Goal: Task Accomplishment & Management: Manage account settings

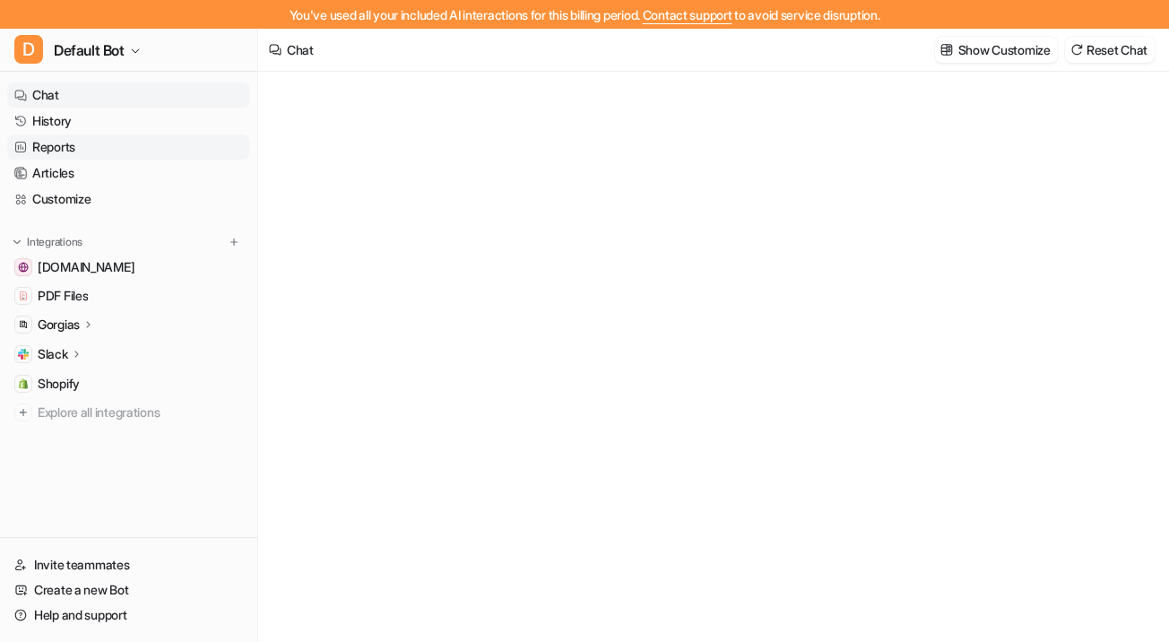
type textarea "**********"
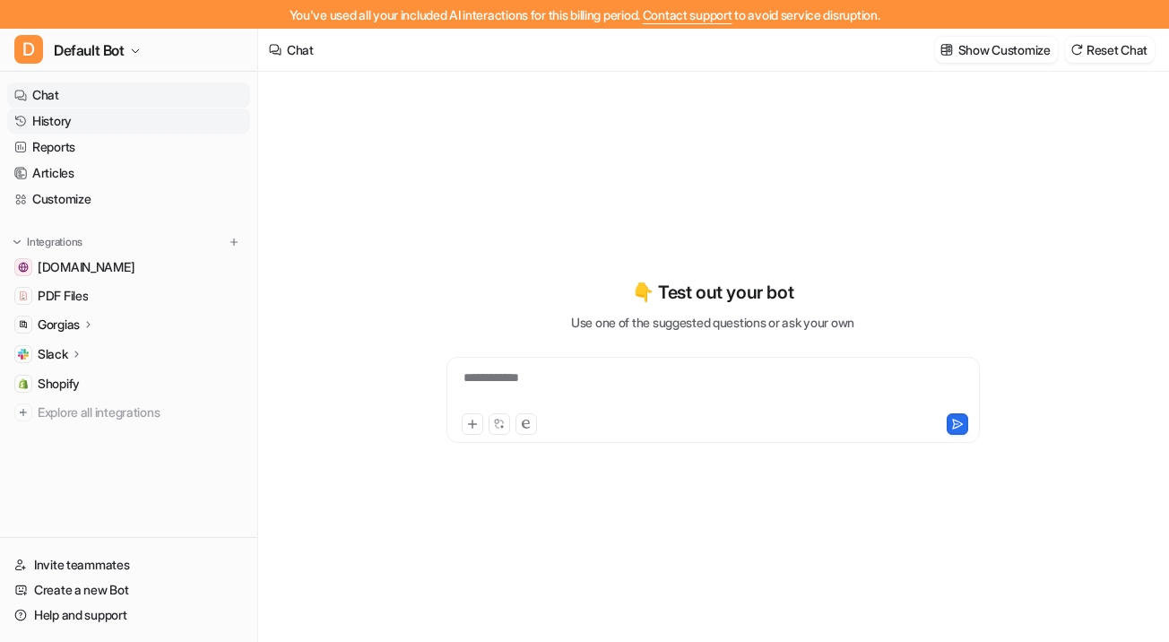
click at [80, 125] on link "History" at bounding box center [128, 121] width 243 height 25
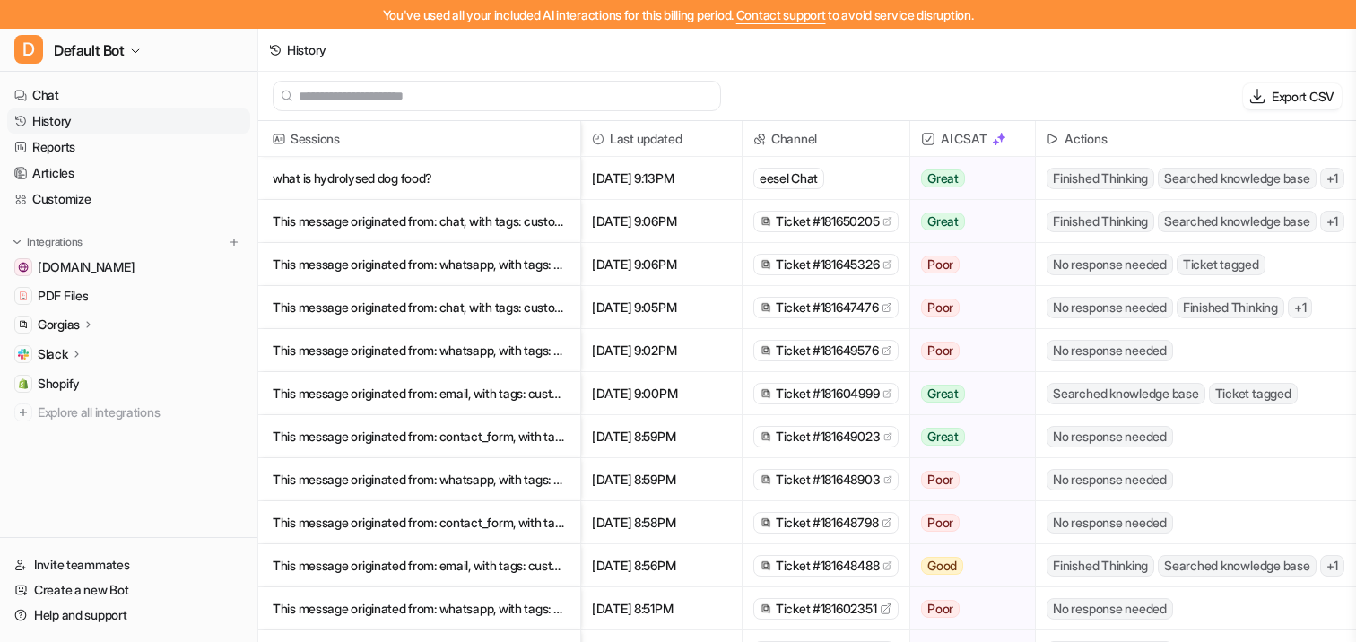
click at [370, 260] on p "This message originated from: whatsapp, with tags: customer-waiting, WhatsApp, p" at bounding box center [419, 264] width 293 height 43
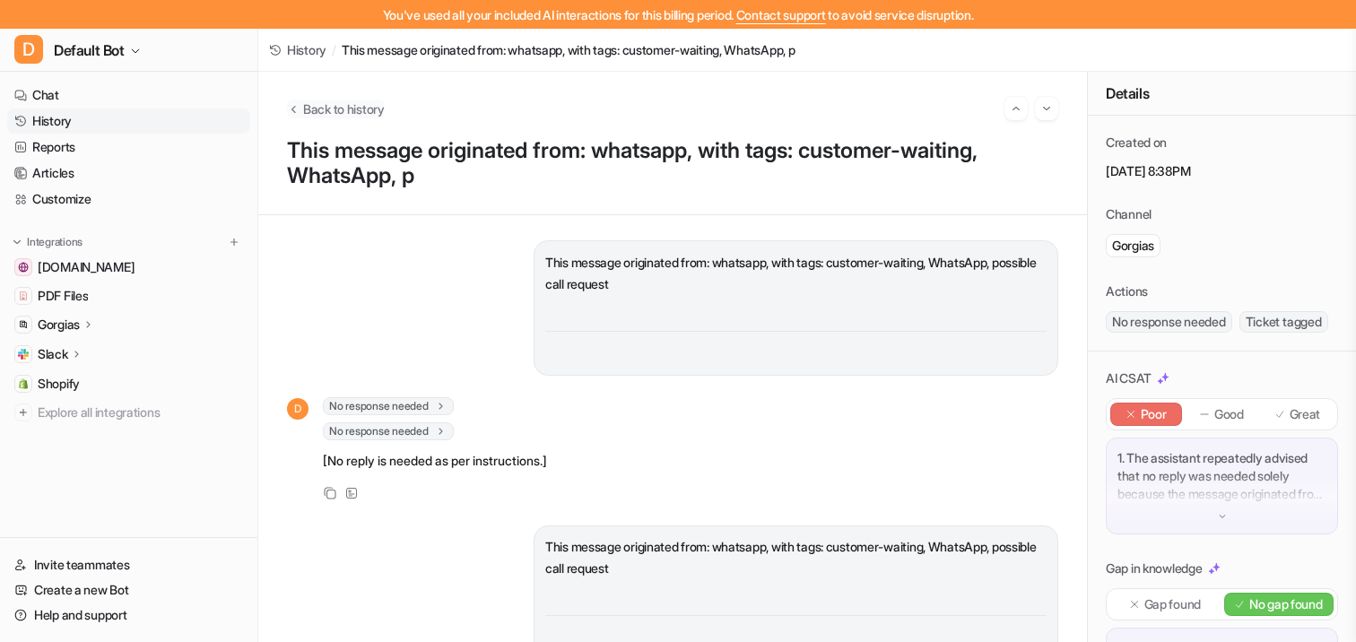
click at [360, 109] on span "Back to history" at bounding box center [344, 109] width 82 height 19
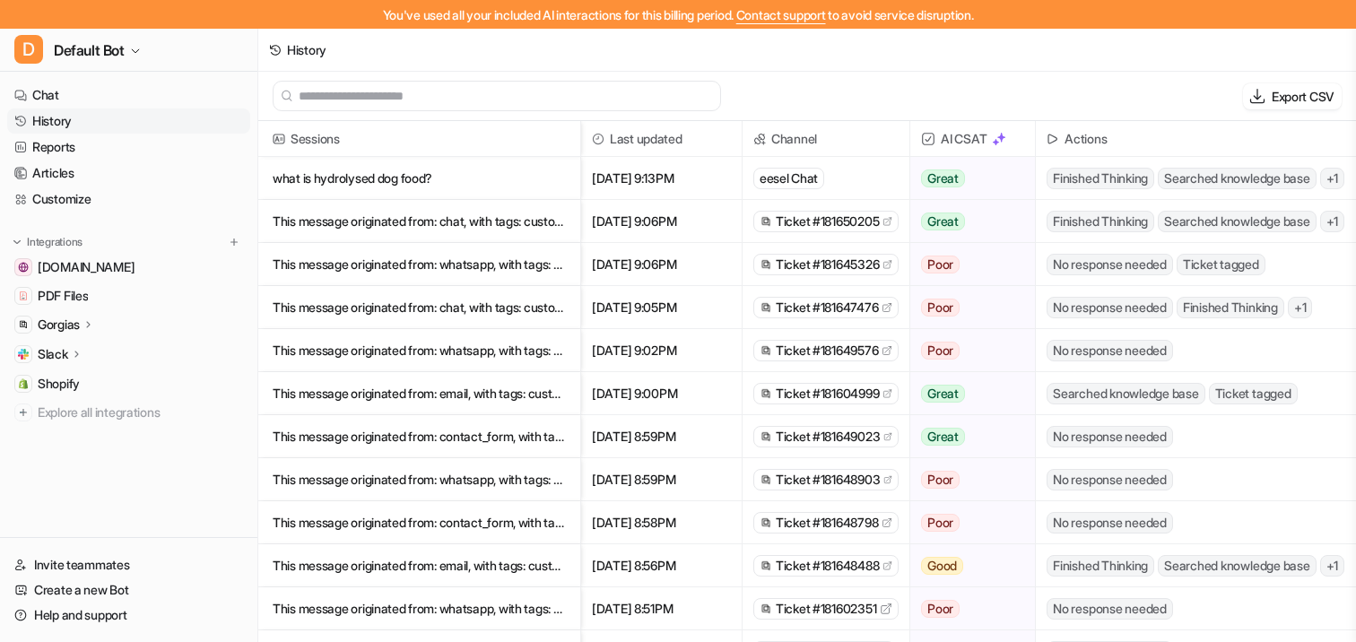
click at [805, 227] on span "Ticket #181650205" at bounding box center [827, 222] width 103 height 18
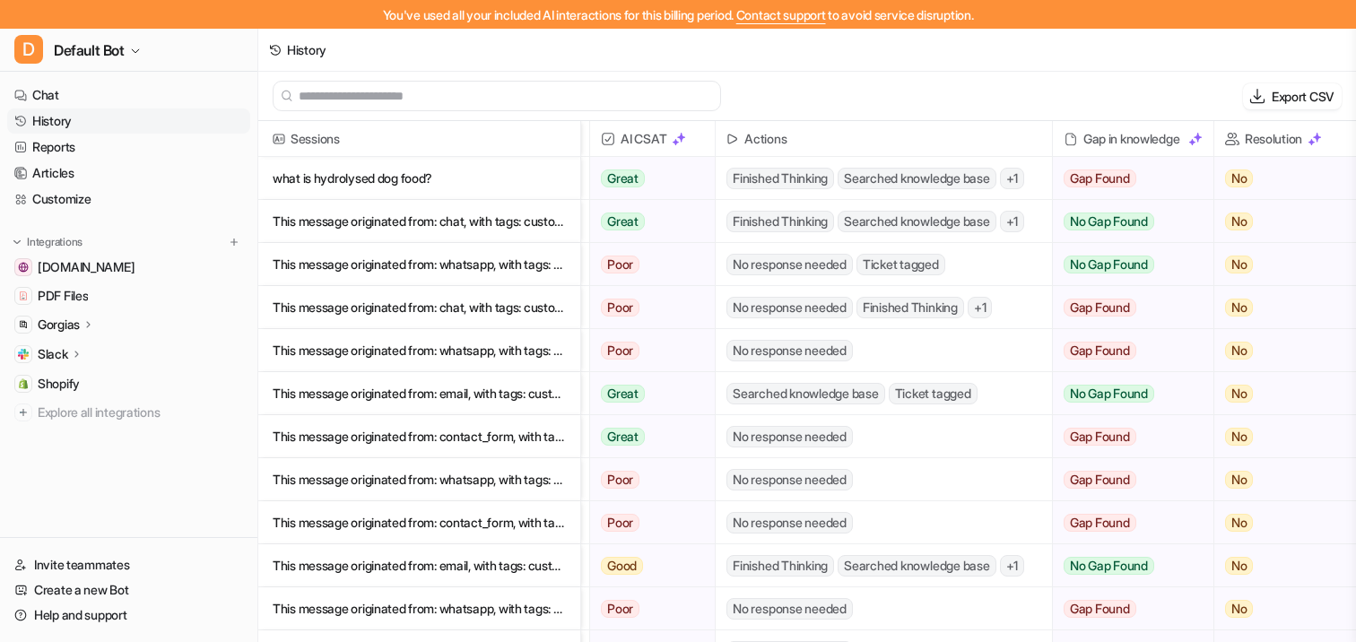
click at [510, 221] on p "This message originated from: chat, with tags: customer-waiting, possible call r" at bounding box center [419, 221] width 293 height 43
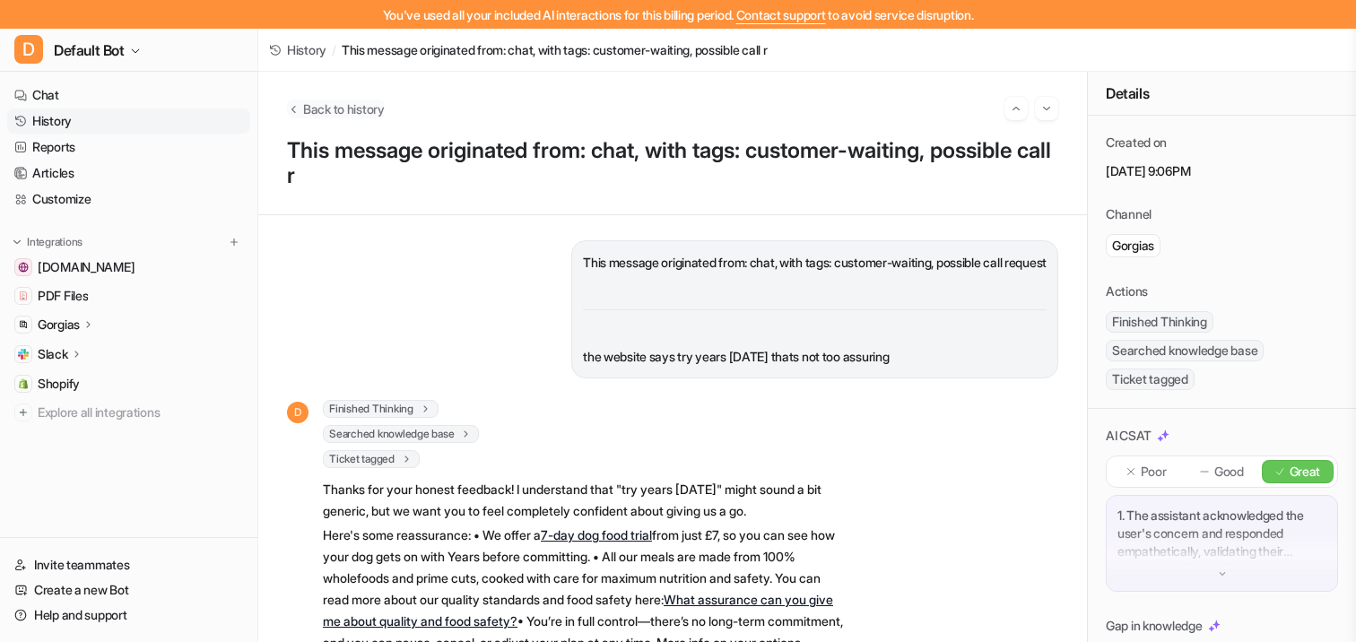
click at [334, 101] on span "Back to history" at bounding box center [344, 109] width 82 height 19
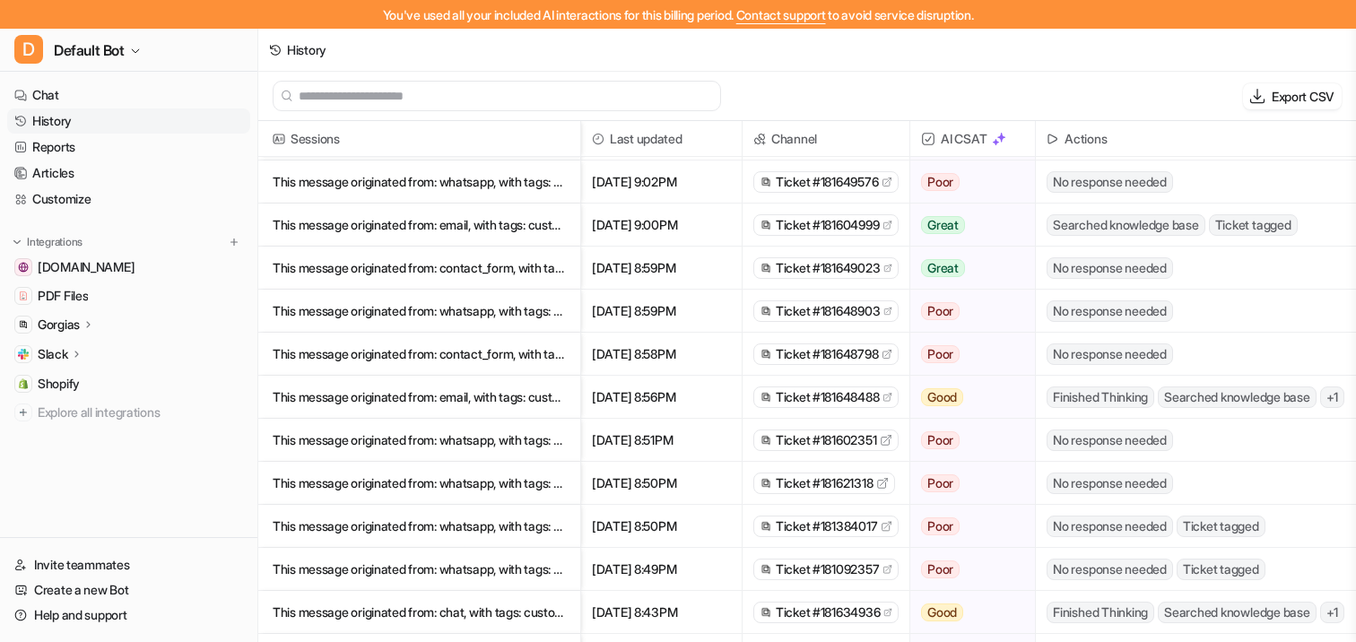
scroll to position [171, 0]
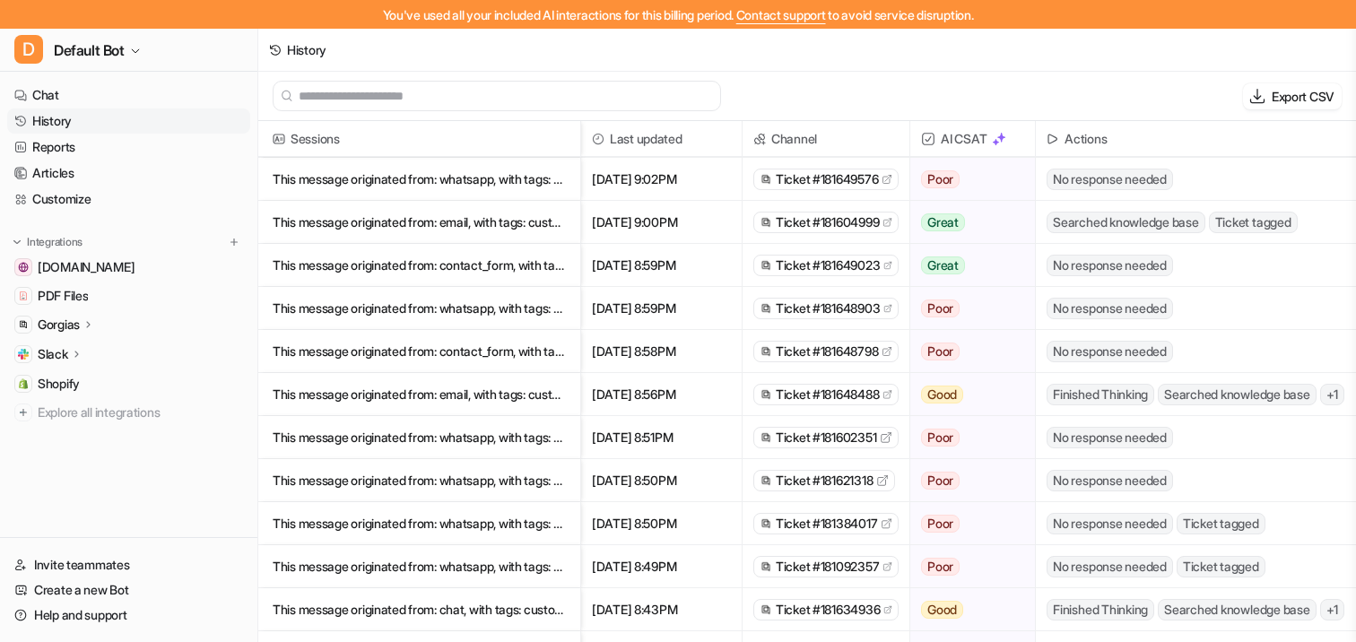
click at [465, 398] on p "This message originated from: email, with tags: customer-waiting ----- No. I'm" at bounding box center [419, 394] width 293 height 43
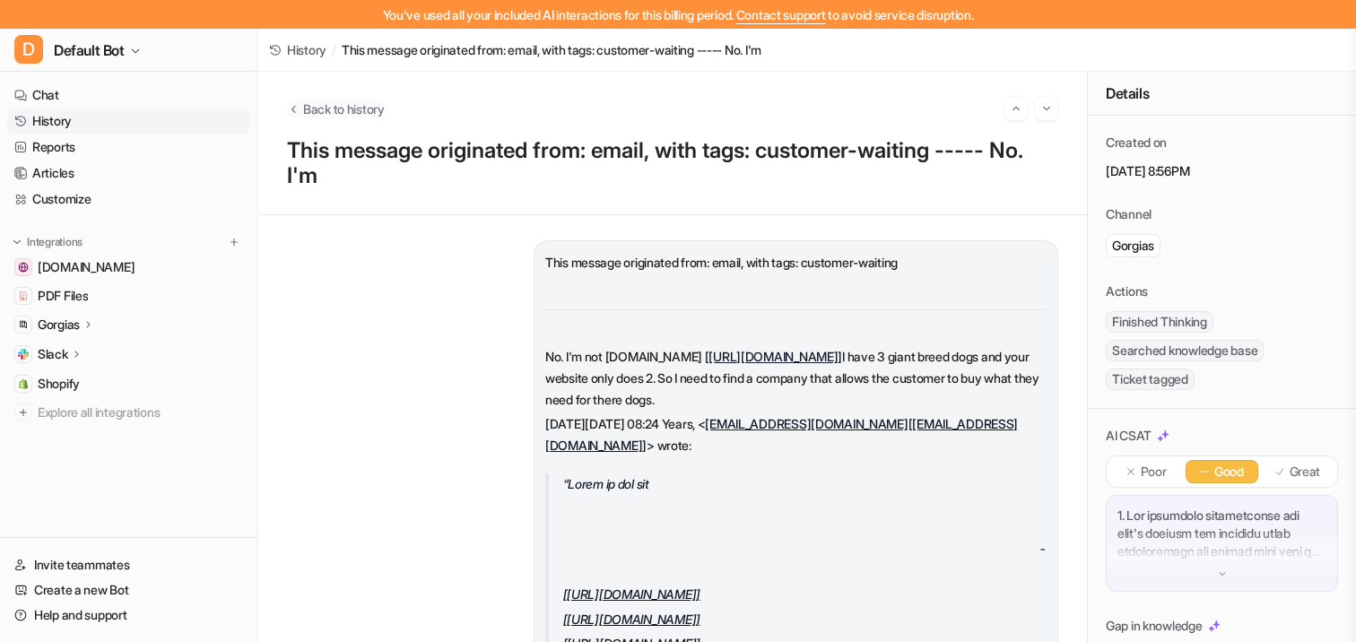
click at [363, 109] on span "Back to history" at bounding box center [344, 109] width 82 height 19
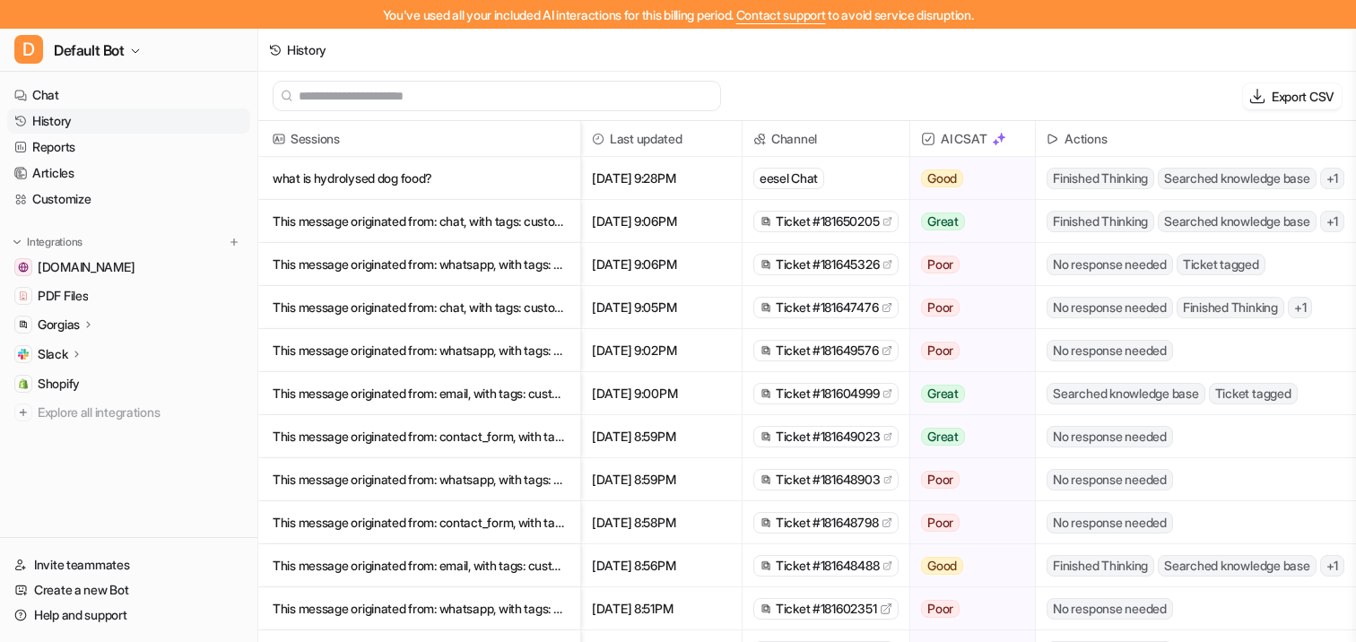
click at [399, 182] on p "what is hydrolysed dog food?" at bounding box center [419, 178] width 293 height 43
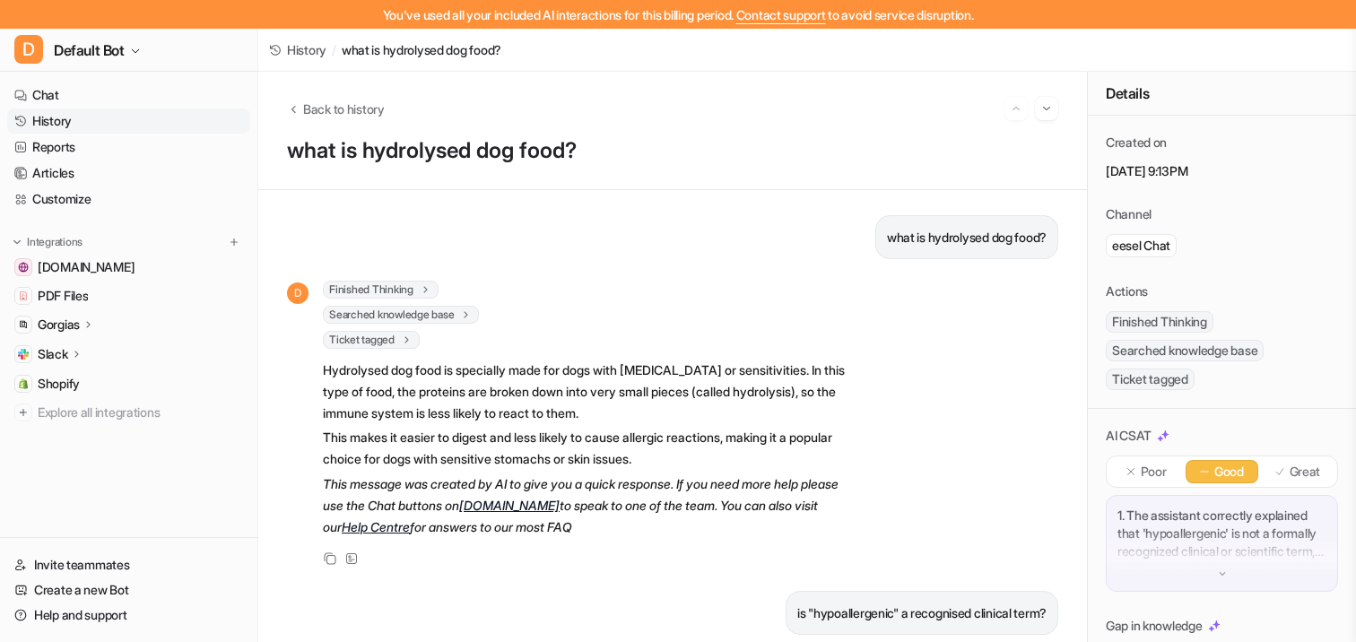
click at [360, 122] on div "Back to history what is hydrolysed dog food?" at bounding box center [672, 131] width 829 height 118
click at [361, 109] on span "Back to history" at bounding box center [344, 109] width 82 height 19
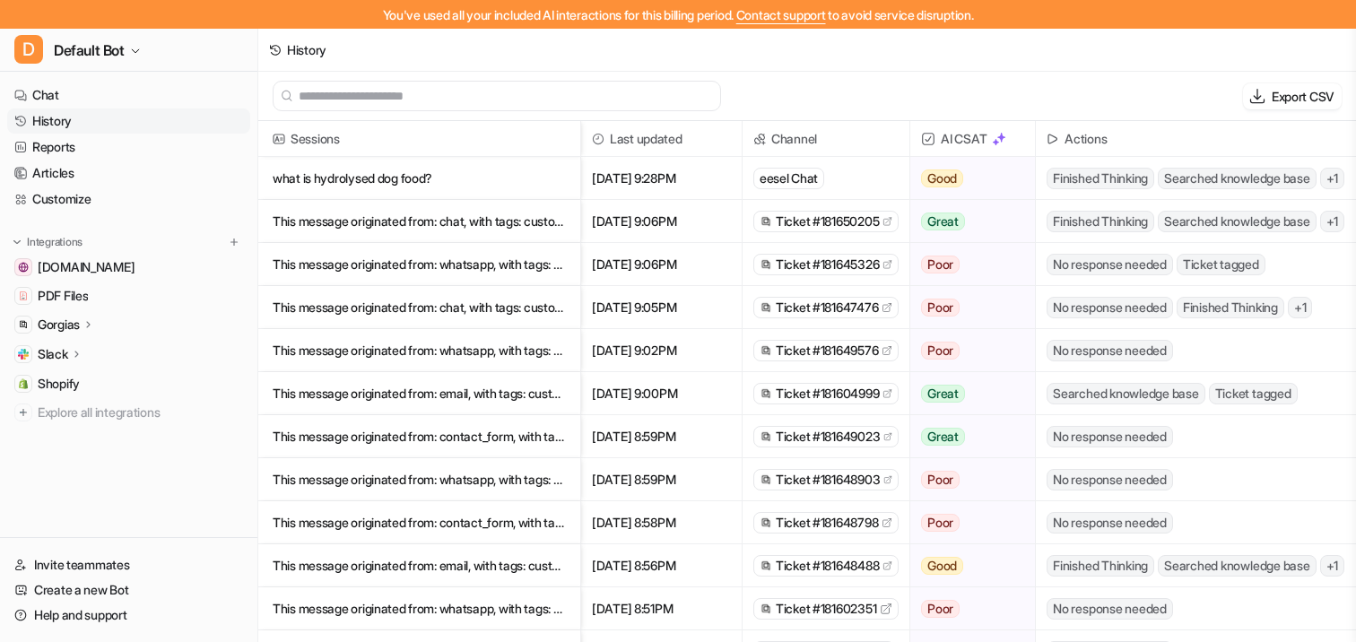
click at [505, 220] on p "This message originated from: chat, with tags: customer-waiting, possible call r" at bounding box center [419, 221] width 293 height 43
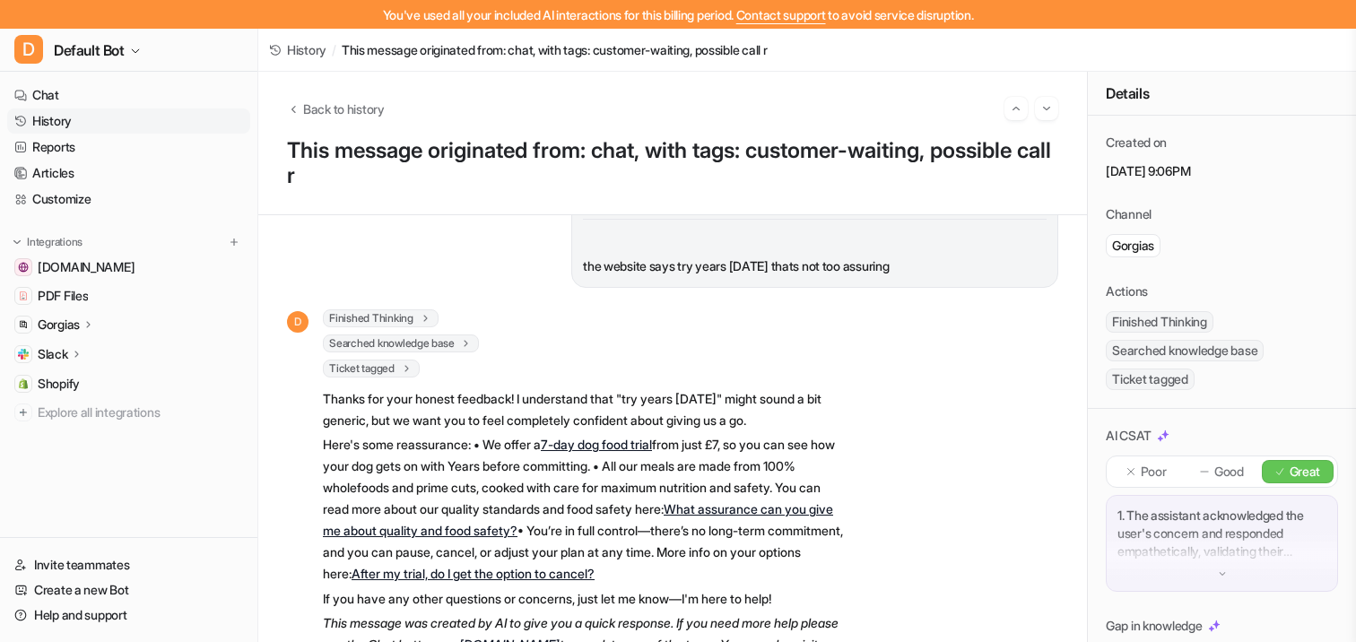
scroll to position [173, 0]
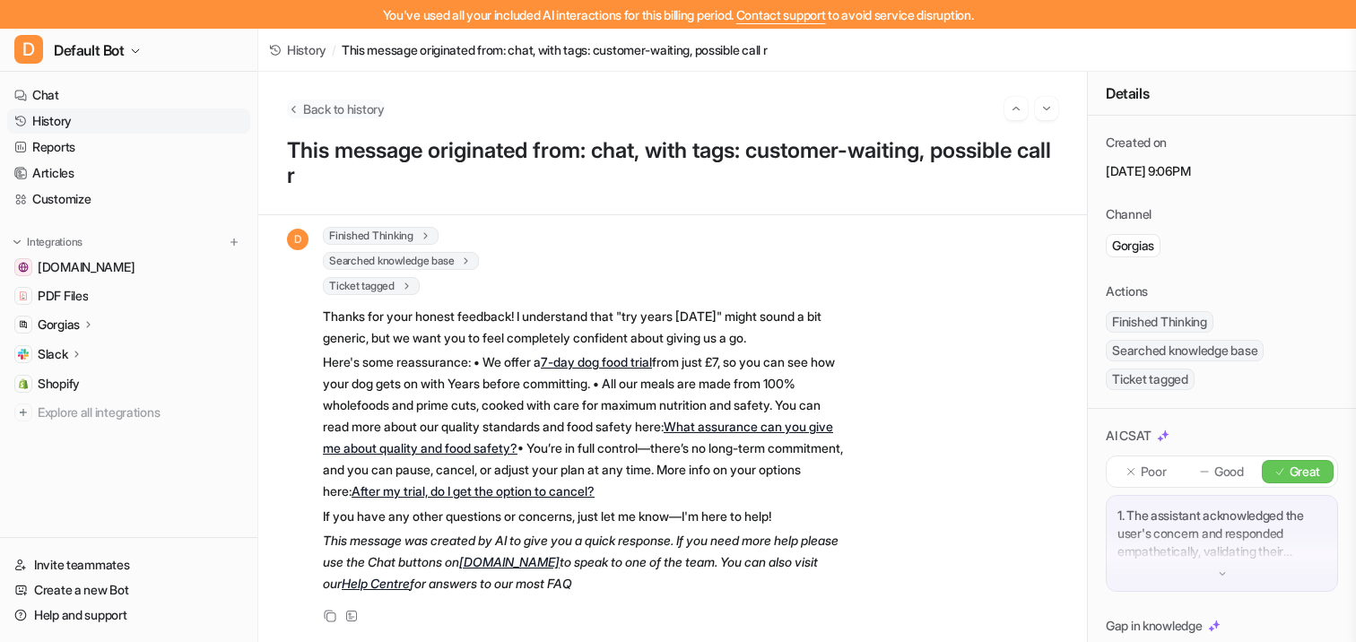
click at [313, 114] on span "Back to history" at bounding box center [344, 109] width 82 height 19
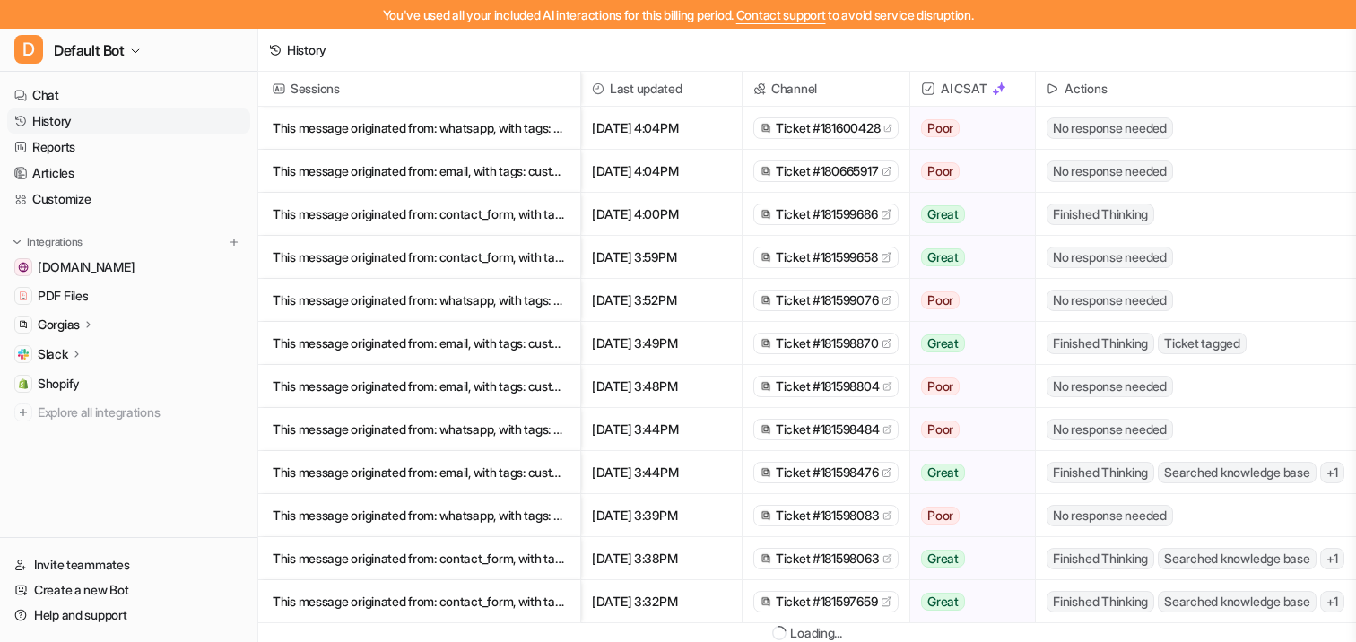
scroll to position [31, 0]
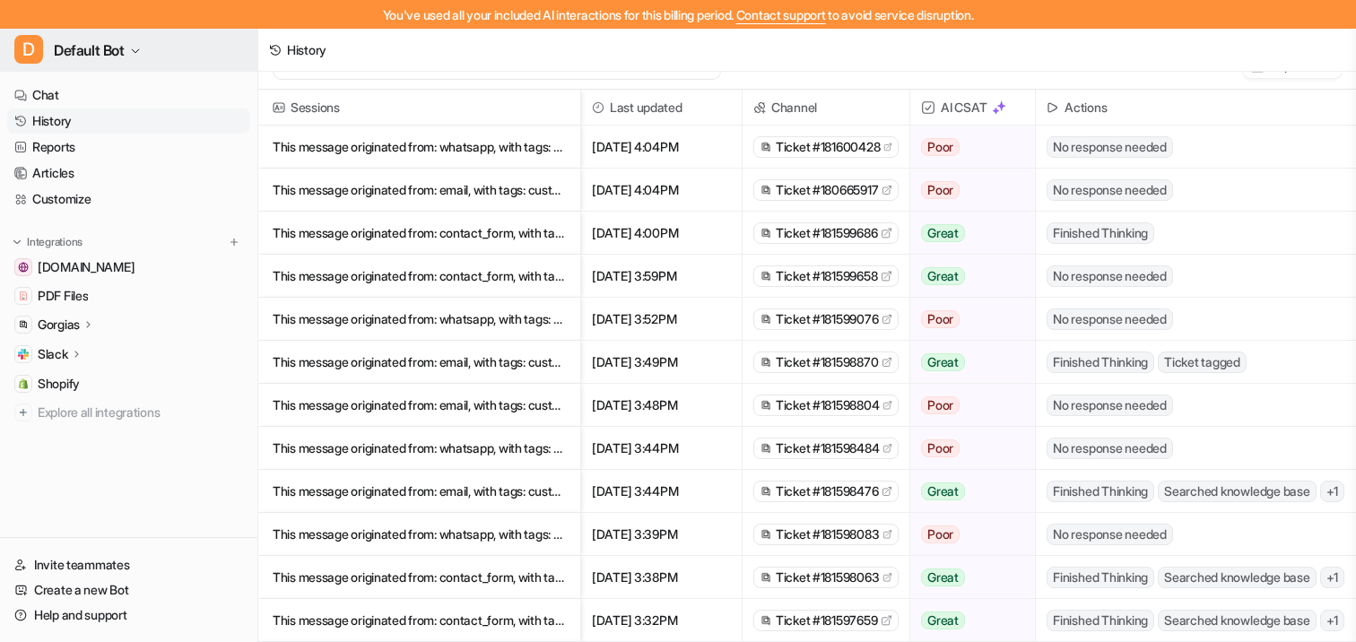
click at [125, 56] on span "Default Bot" at bounding box center [89, 50] width 71 height 25
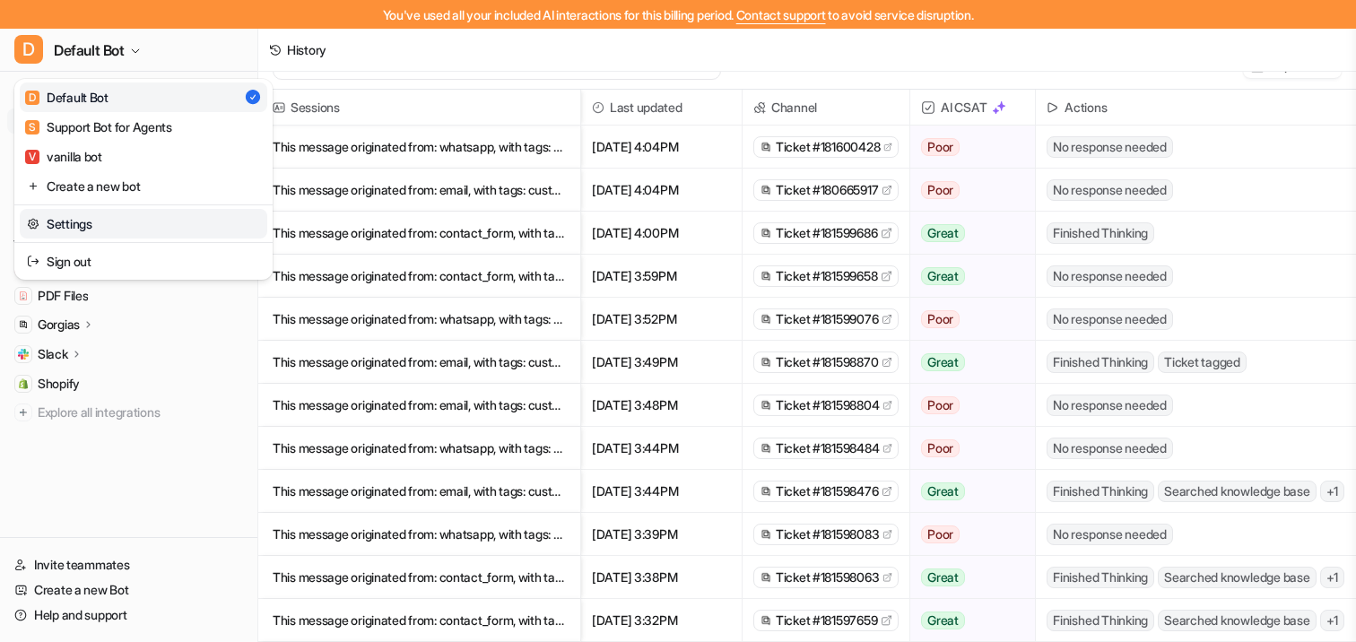
click at [79, 219] on link "Settings" at bounding box center [143, 224] width 247 height 30
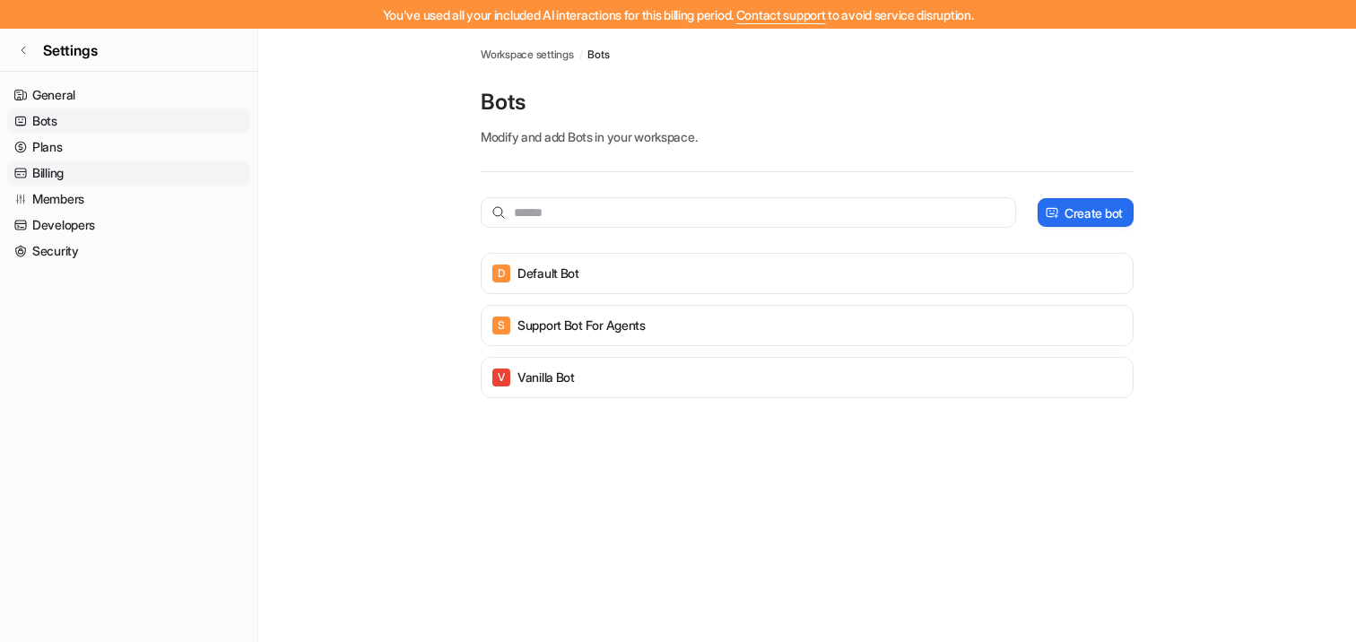
click at [117, 174] on link "Billing" at bounding box center [128, 173] width 243 height 25
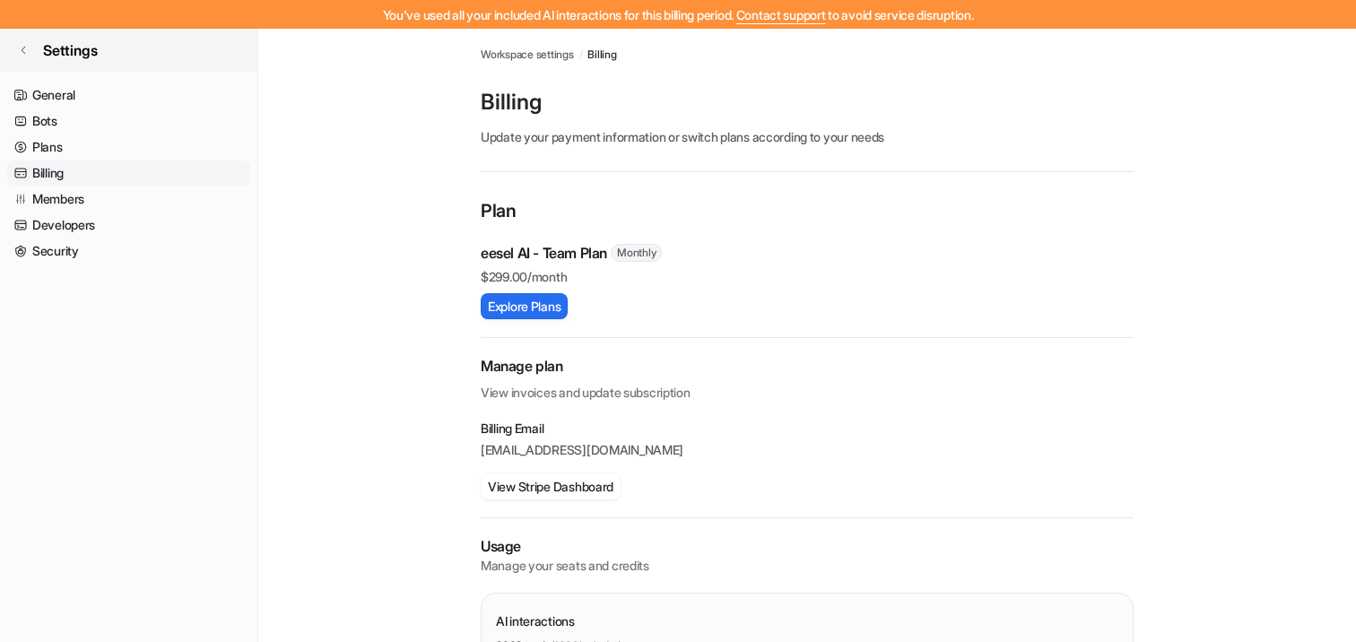
click at [47, 48] on span "Settings" at bounding box center [70, 50] width 55 height 22
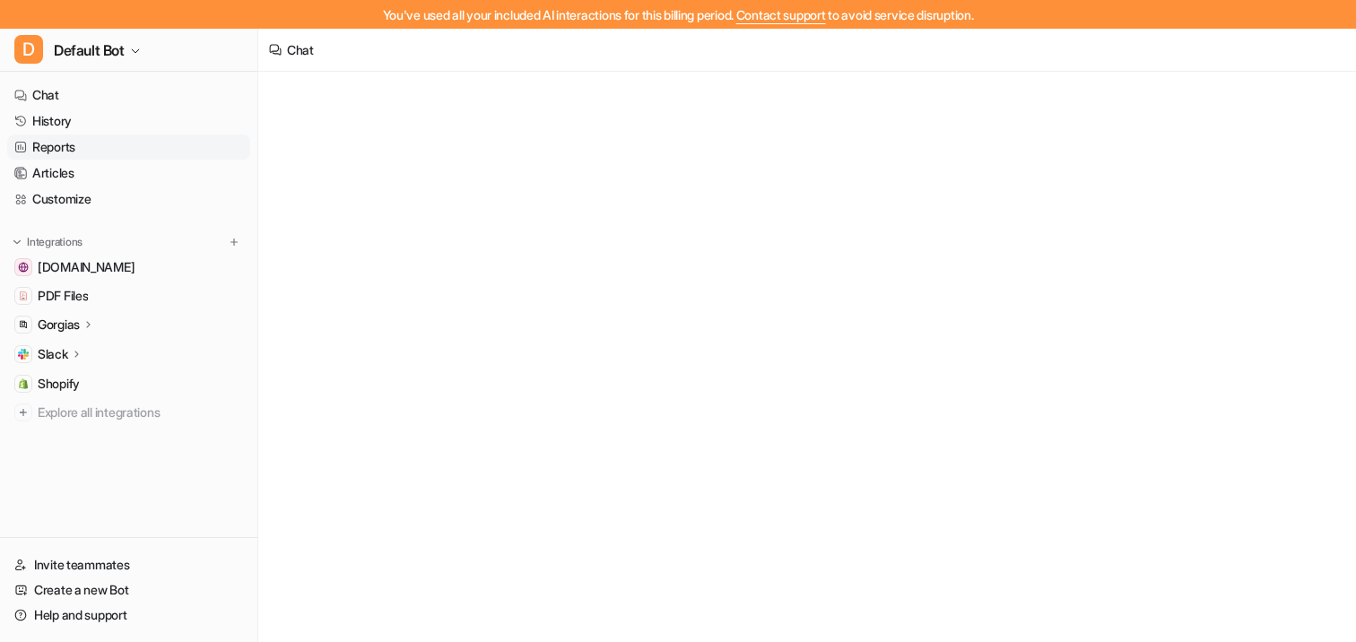
click at [62, 149] on link "Reports" at bounding box center [128, 147] width 243 height 25
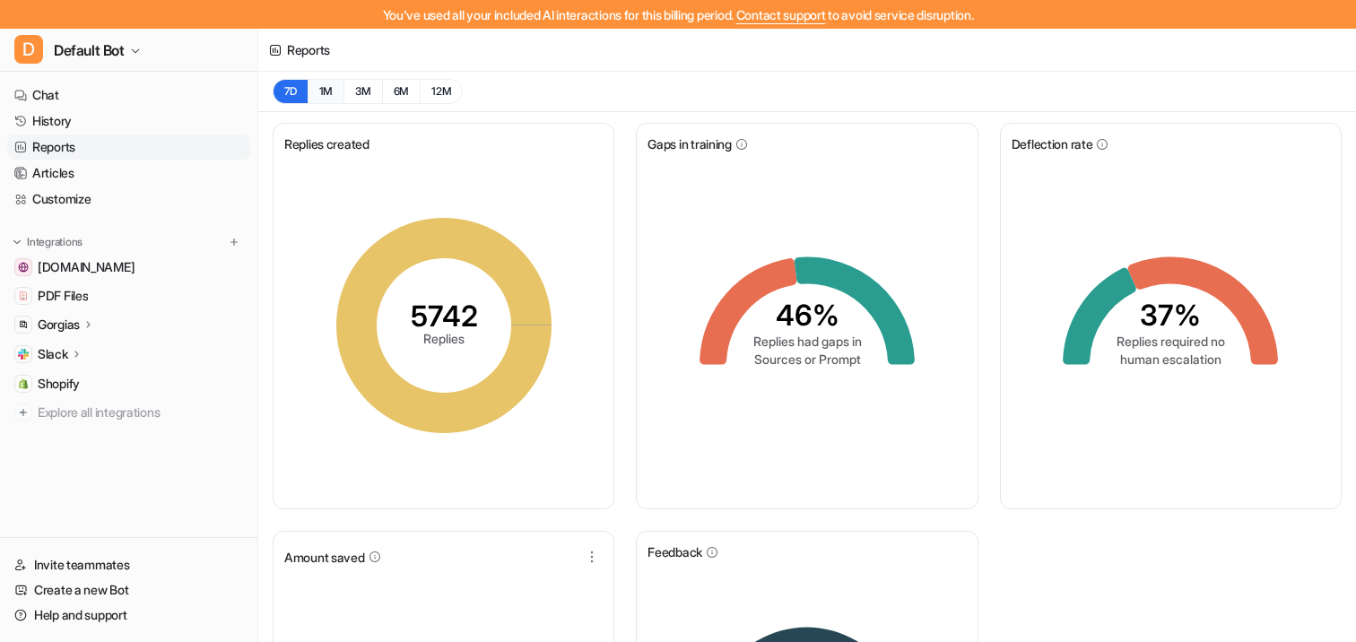
click at [325, 97] on button "1M" at bounding box center [326, 91] width 37 height 25
drag, startPoint x: 401, startPoint y: 317, endPoint x: 483, endPoint y: 318, distance: 82.5
click at [483, 318] on tspan "20235" at bounding box center [444, 316] width 88 height 35
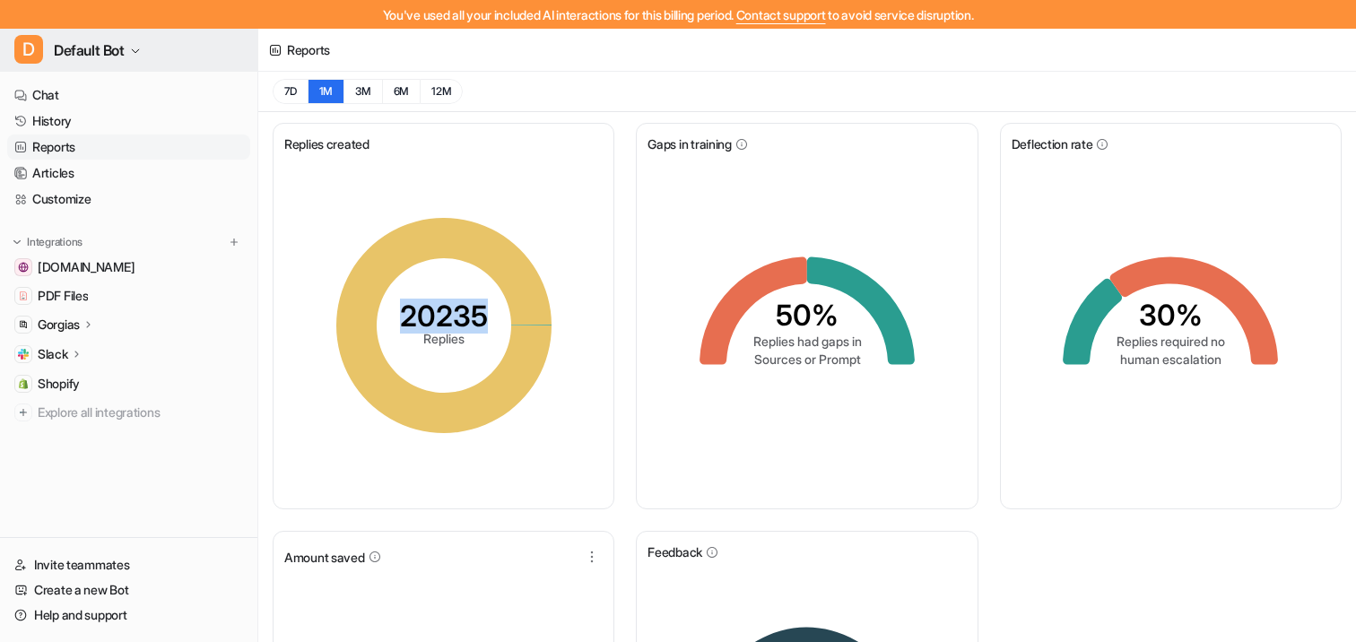
click at [123, 60] on span "Default Bot" at bounding box center [89, 50] width 71 height 25
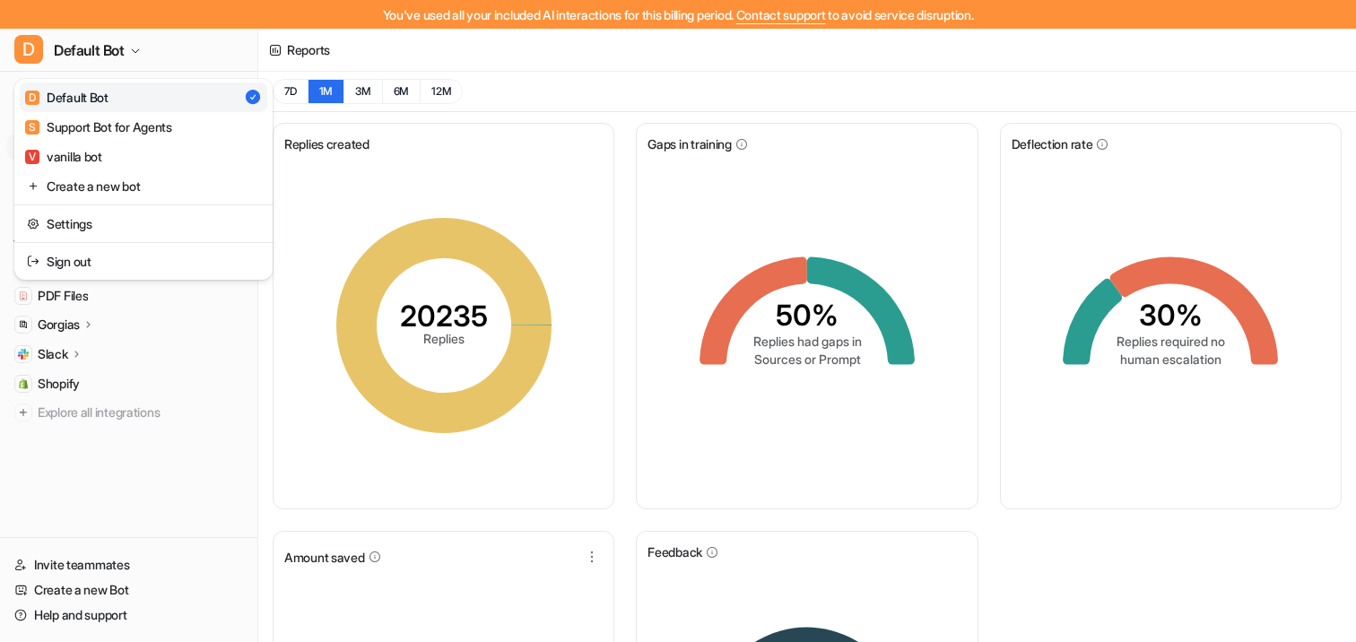
click at [330, 161] on div "You've used all your included AI interactions for this billing period. Contact …" at bounding box center [678, 321] width 1356 height 642
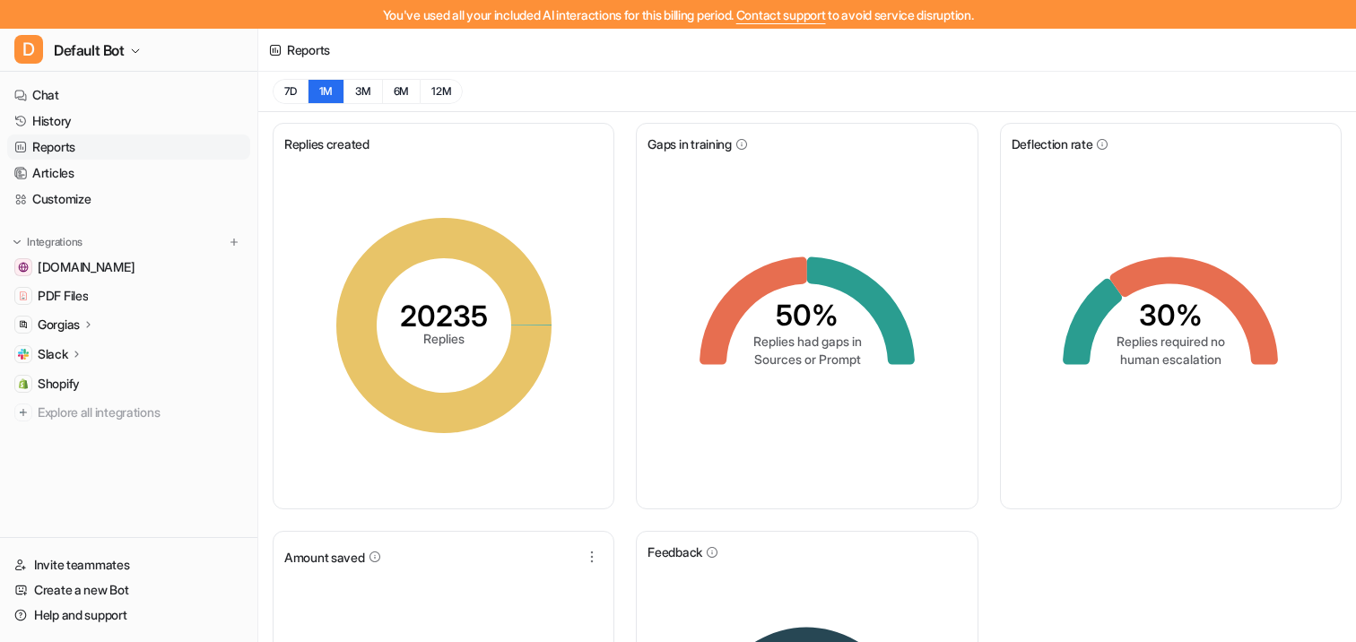
click at [604, 112] on div "Replies created 20235 Replies Gaps in training 50% Replies had gaps in Sources …" at bounding box center [807, 525] width 1098 height 826
click at [65, 119] on link "History" at bounding box center [128, 121] width 243 height 25
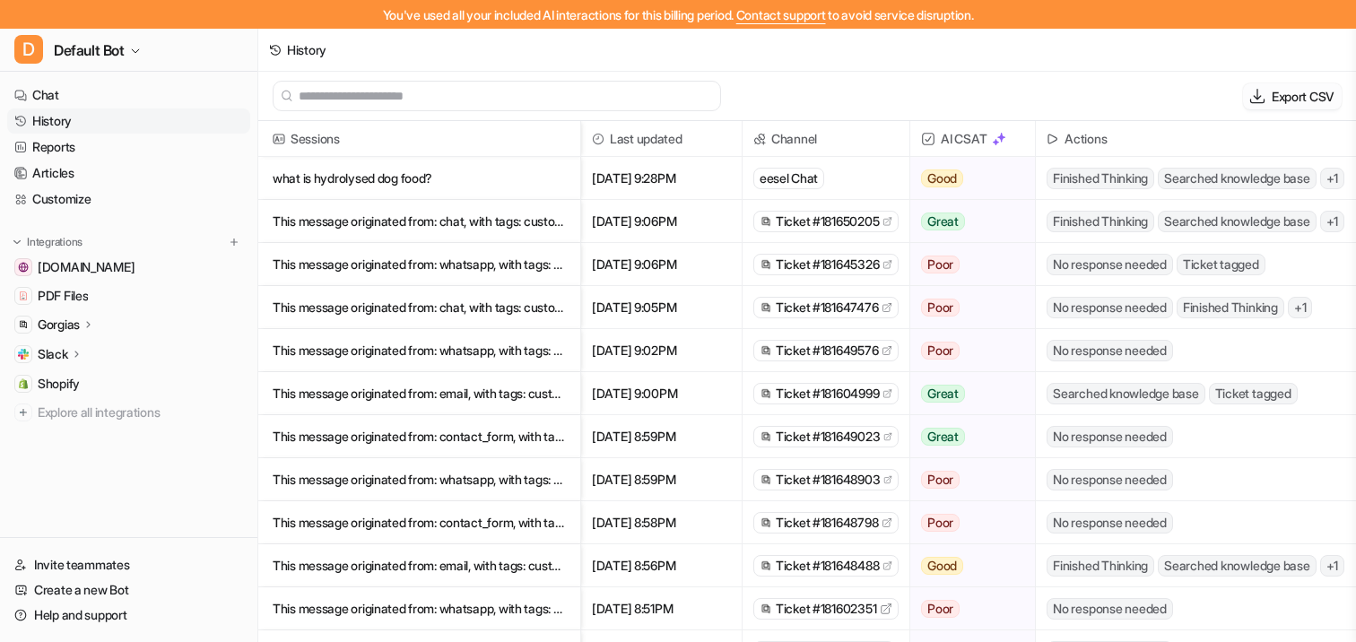
click at [1168, 100] on p "Export CSV" at bounding box center [1303, 96] width 63 height 19
select select "*"
select select "****"
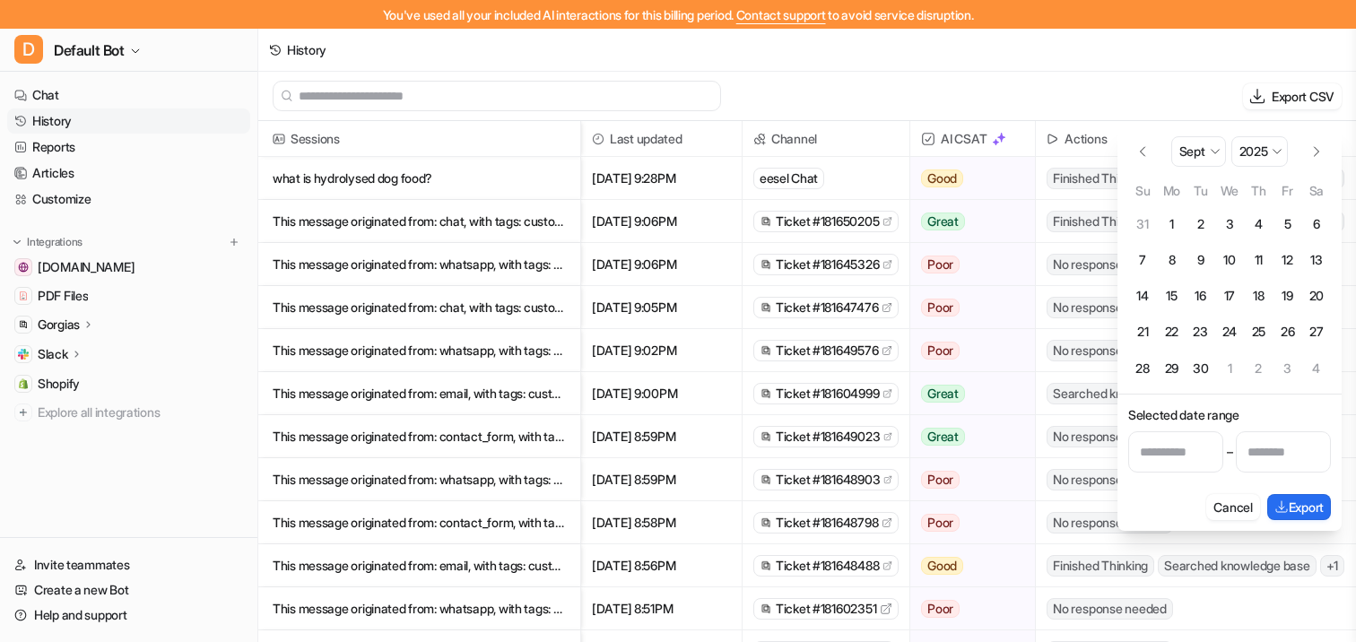
click at [1168, 369] on button "30" at bounding box center [1200, 368] width 29 height 29
type input "**********"
select select "*"
select select "****"
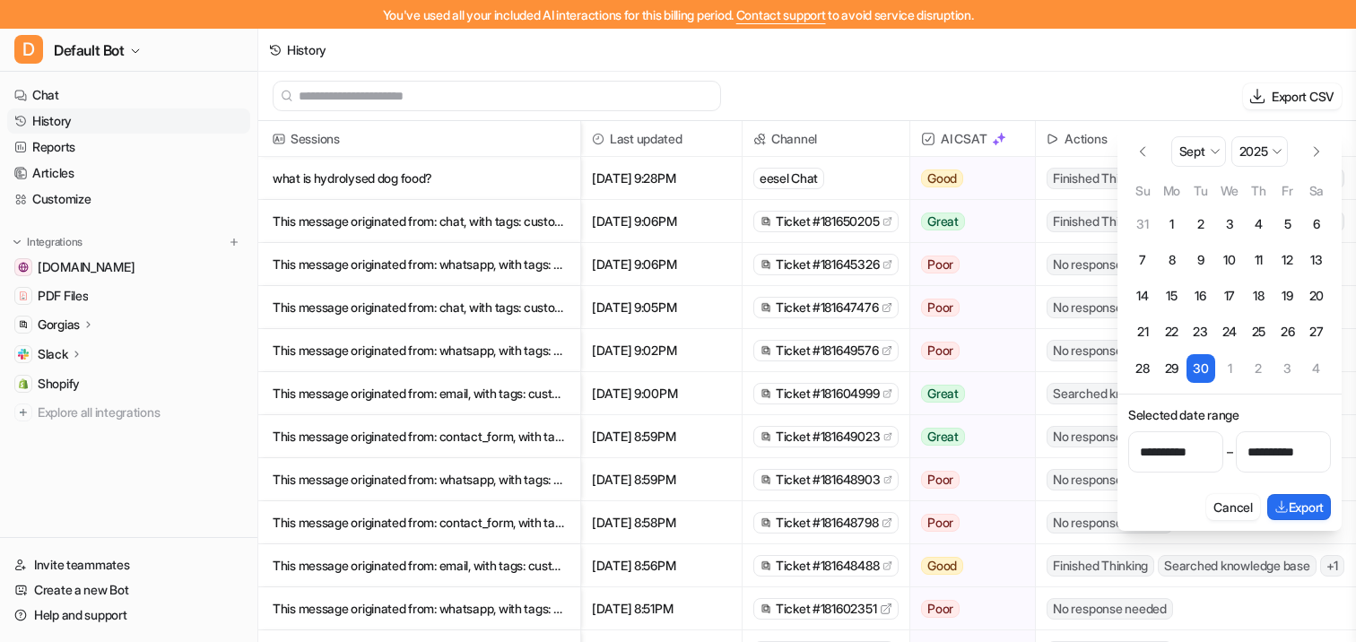
click at [1142, 369] on button "28" at bounding box center [1142, 368] width 29 height 29
type input "**********"
select select "*"
select select "****"
click at [1168, 513] on button "Export" at bounding box center [1299, 507] width 64 height 26
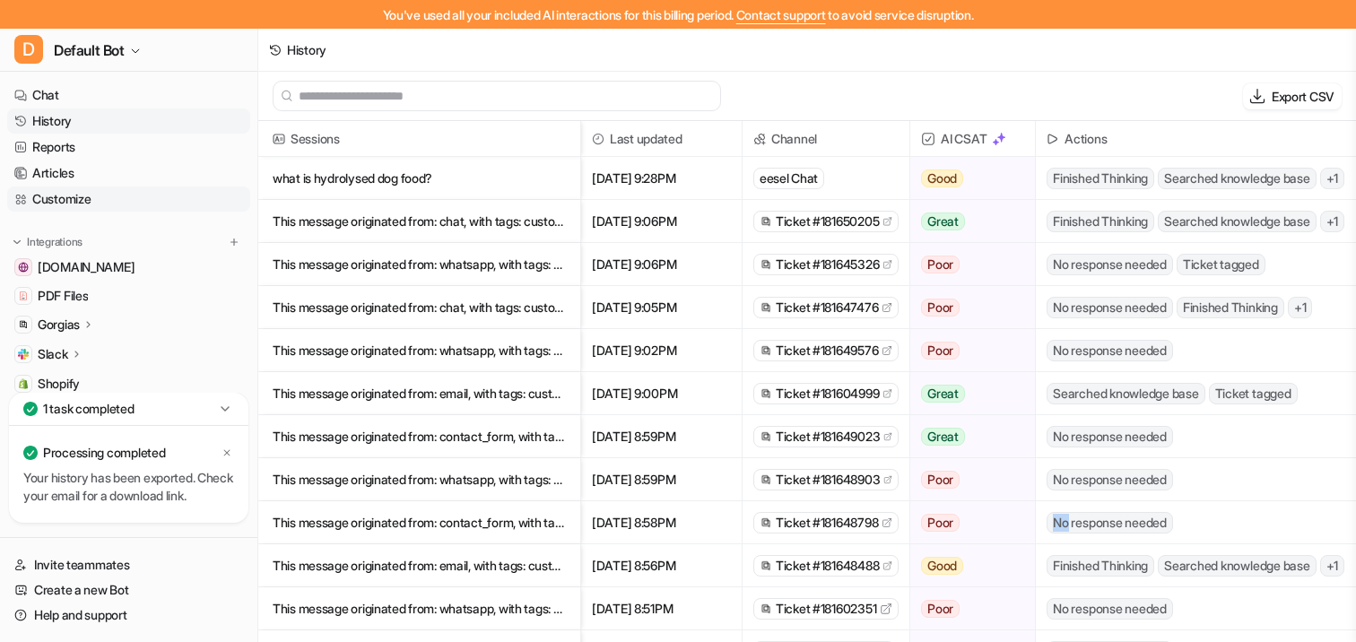
click at [65, 195] on link "Customize" at bounding box center [128, 199] width 243 height 25
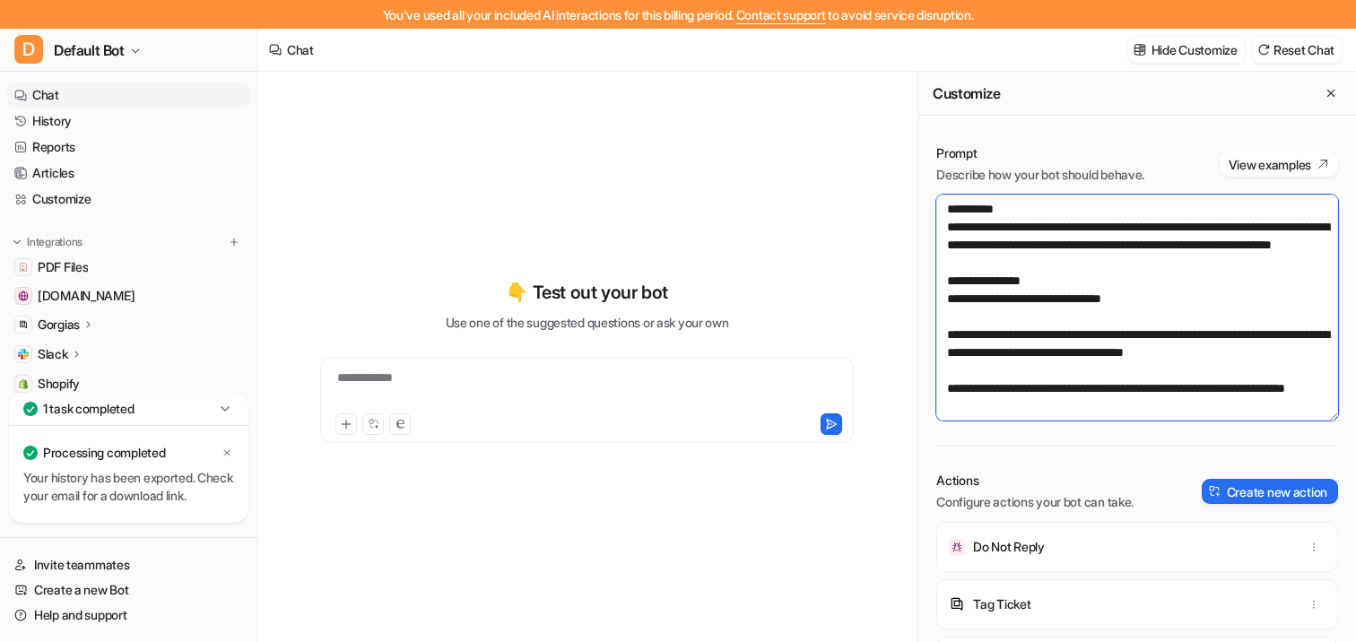
click at [1005, 267] on textarea at bounding box center [1137, 308] width 402 height 226
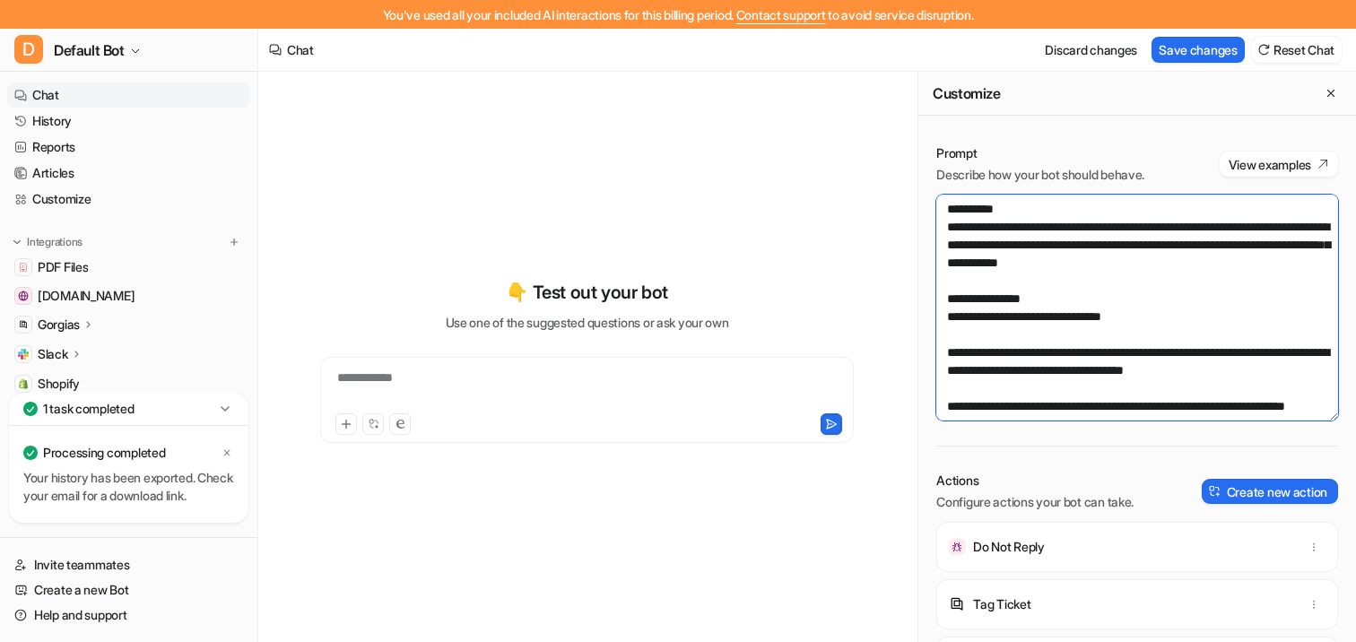
click at [1168, 260] on textarea at bounding box center [1137, 308] width 402 height 226
click at [1168, 256] on textarea at bounding box center [1137, 308] width 402 height 226
click at [1168, 291] on textarea at bounding box center [1137, 308] width 402 height 226
click at [1168, 283] on textarea at bounding box center [1137, 308] width 402 height 226
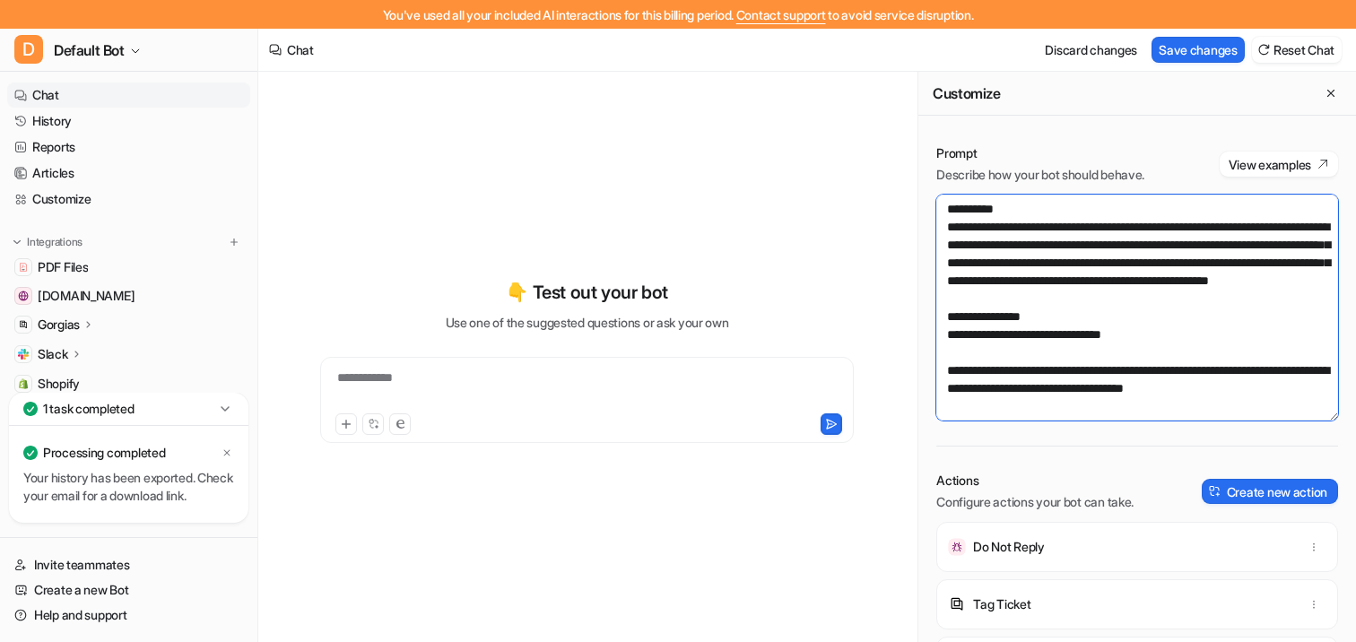
type textarea "**********"
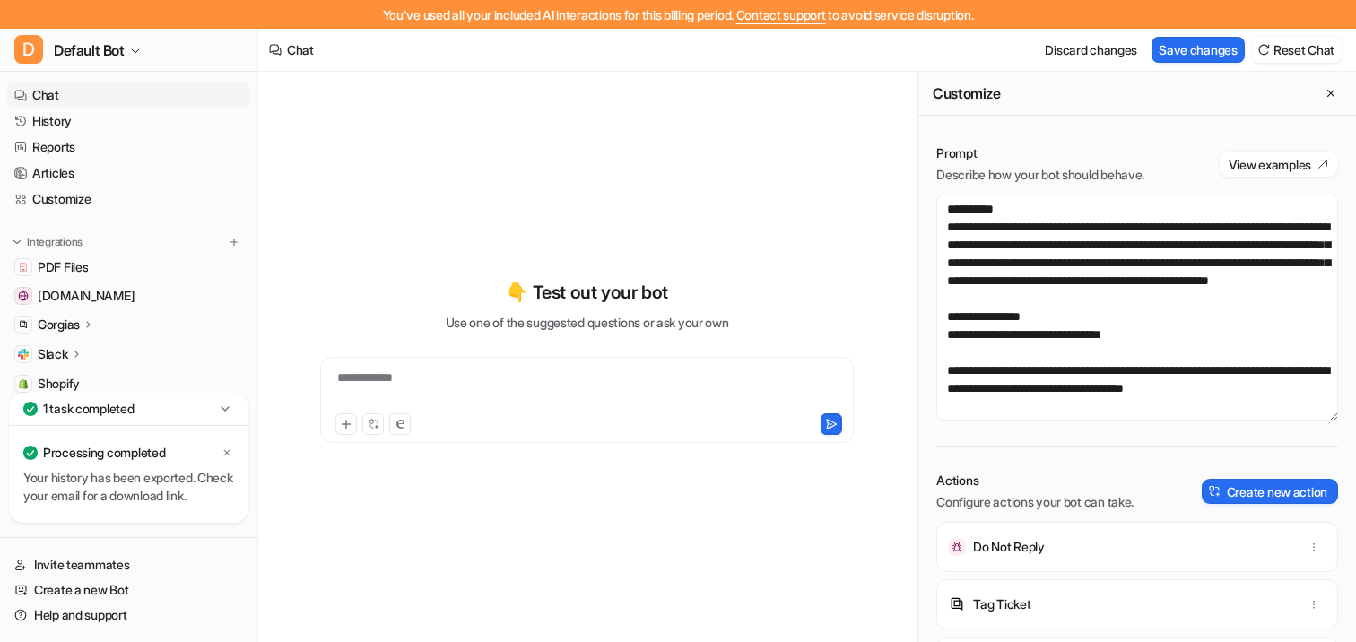
click at [1168, 63] on div "Discard changes Save changes Reset Chat" at bounding box center [1189, 50] width 318 height 40
click at [1168, 54] on button "Save changes" at bounding box center [1197, 50] width 93 height 26
click at [58, 122] on link "History" at bounding box center [128, 121] width 243 height 25
